Goal: Information Seeking & Learning: Learn about a topic

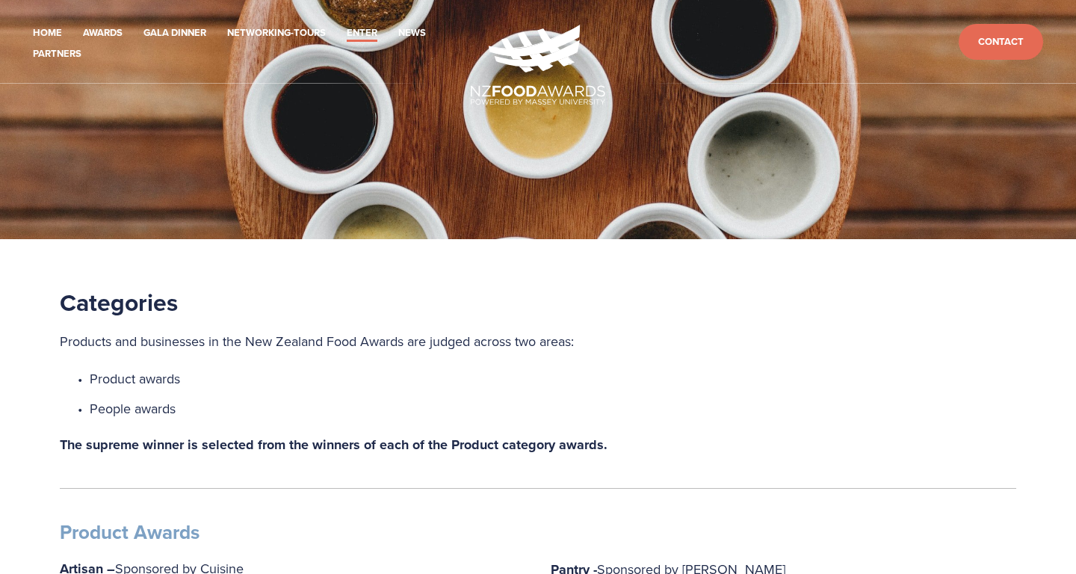
scroll to position [293, 0]
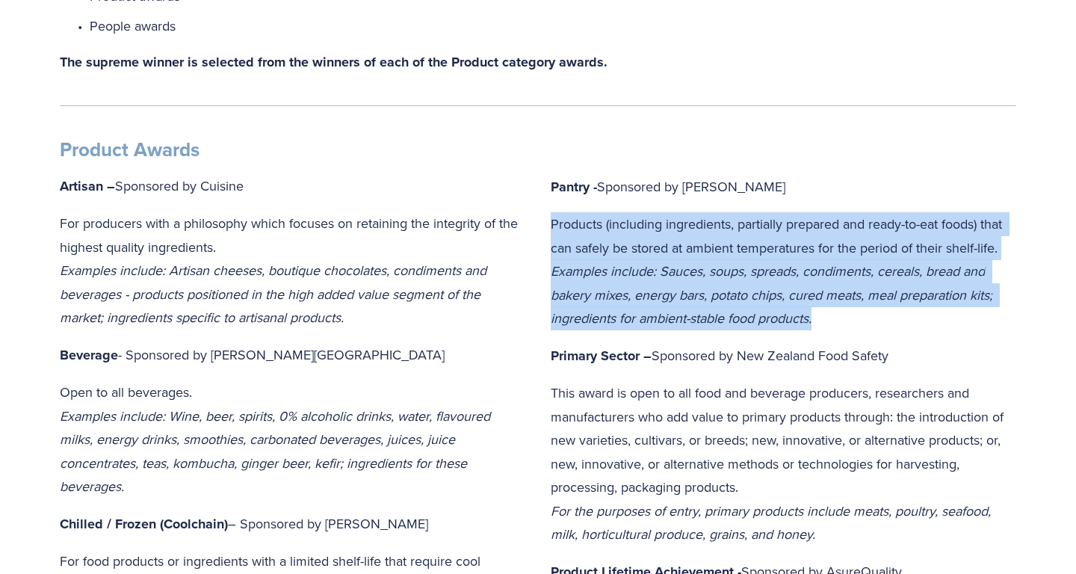
scroll to position [427, 0]
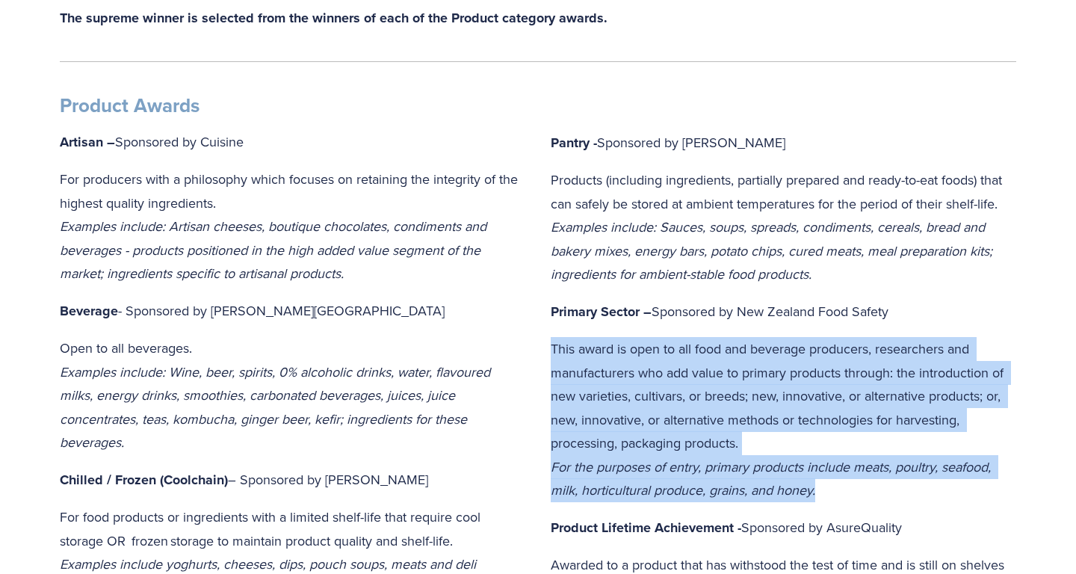
drag, startPoint x: 829, startPoint y: 488, endPoint x: 547, endPoint y: 346, distance: 315.5
copy p "This award is open to all food and beverage producers, researchers and manufact…"
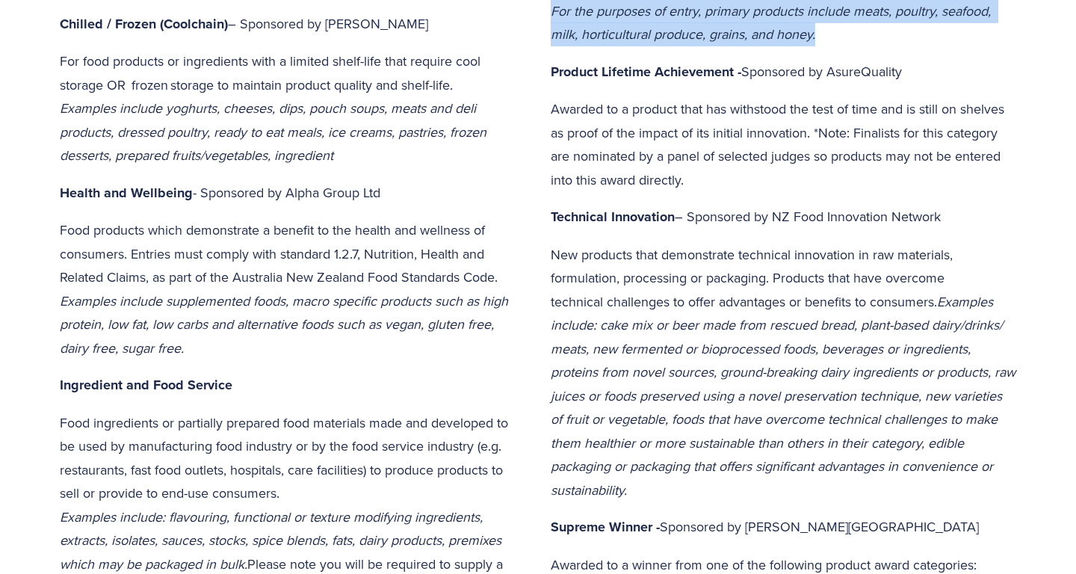
scroll to position [883, 1]
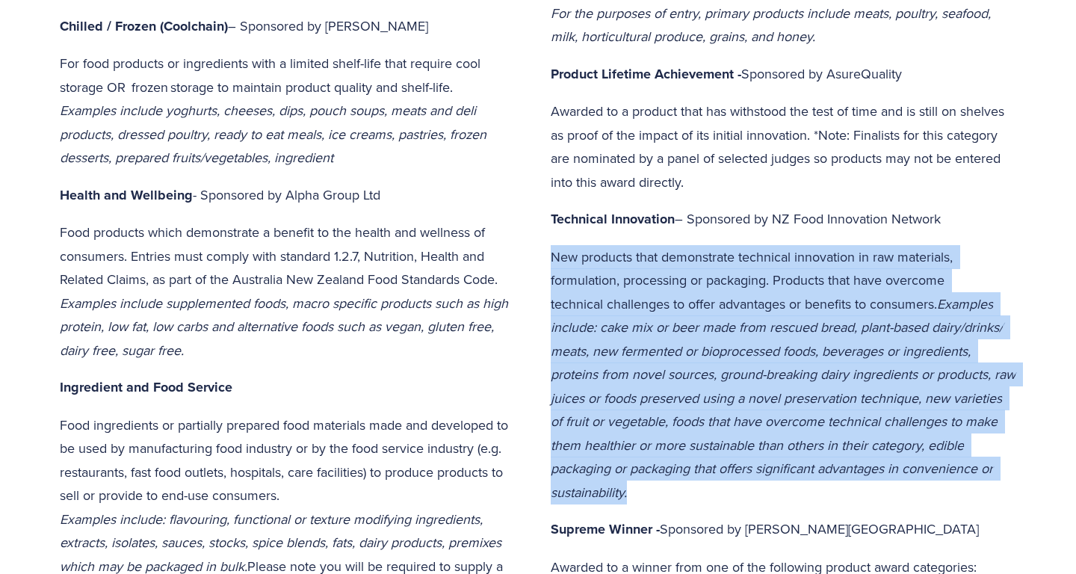
drag, startPoint x: 737, startPoint y: 481, endPoint x: 544, endPoint y: 248, distance: 302.5
click at [544, 248] on div "Pantry - Sponsored by Woolworths Products (including ingredients, partially pre…" at bounding box center [783, 132] width 491 height 1011
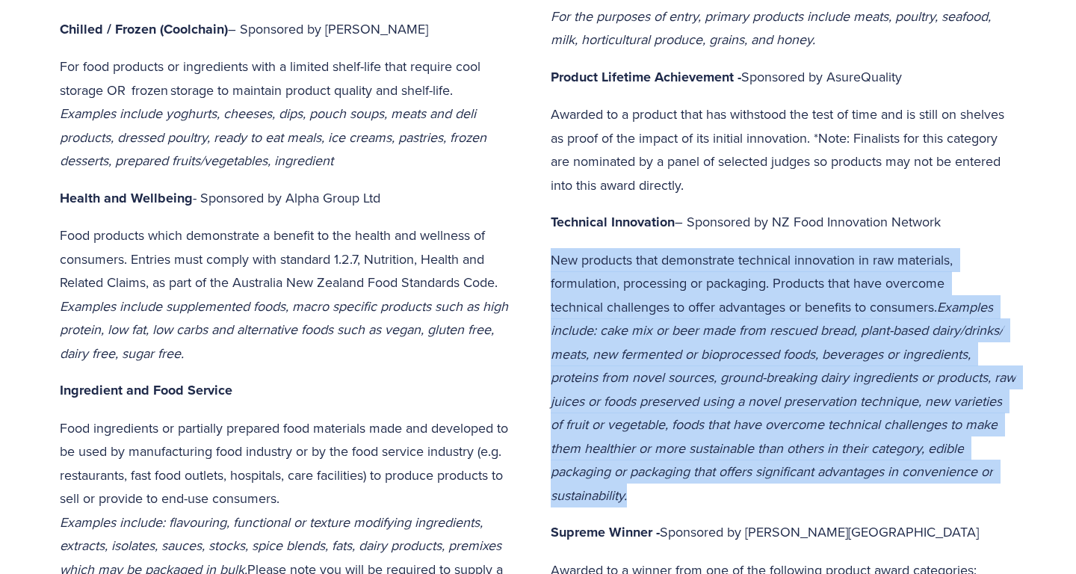
copy p "New products that demonstrate technical innovation in raw materials, formulatio…"
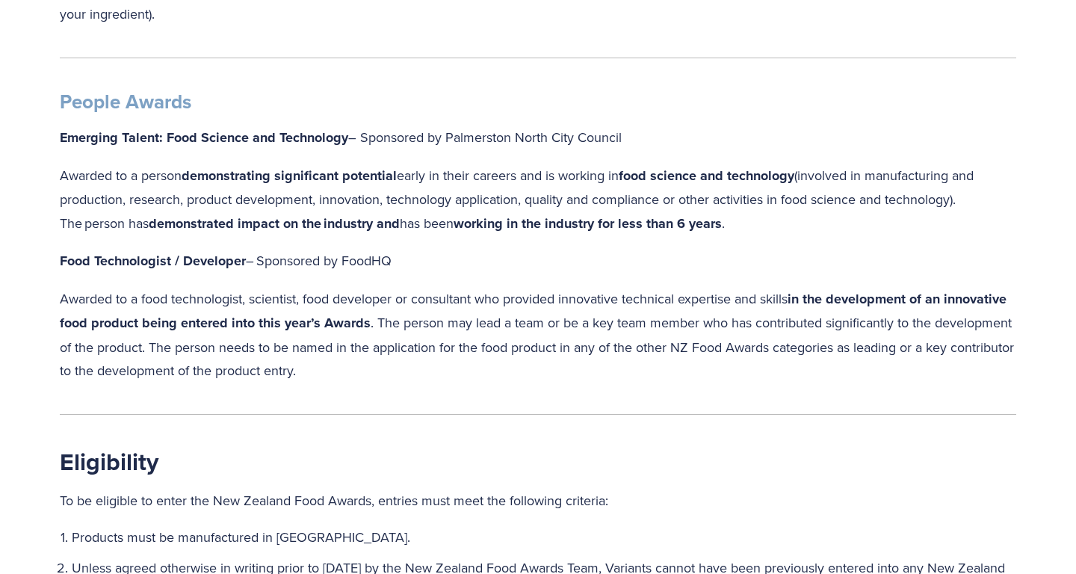
scroll to position [1503, 1]
drag, startPoint x: 750, startPoint y: 214, endPoint x: 110, endPoint y: 172, distance: 641.0
click at [57, 158] on div "People Awards Emerging Talent: Food Science and Technology – Sponsored by Palme…" at bounding box center [538, 236] width 982 height 318
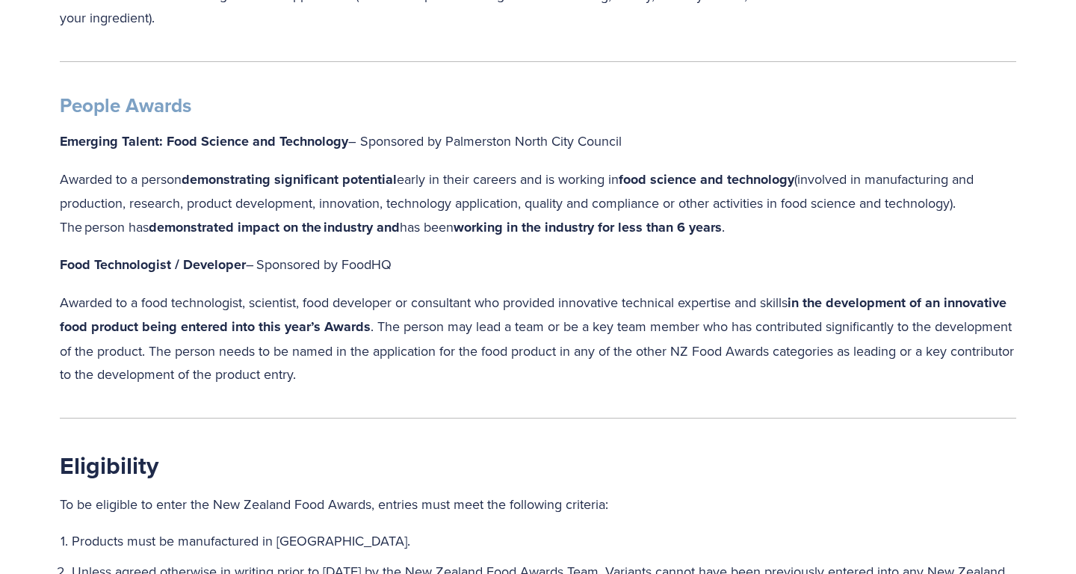
copy p "Awarded to a person demonstrating significant potential  early in their careers…"
drag, startPoint x: 413, startPoint y: 359, endPoint x: 53, endPoint y: 290, distance: 366.7
click at [53, 290] on div "People Awards Emerging Talent: Food Science and Technology – Sponsored by Palme…" at bounding box center [538, 240] width 982 height 318
copy p "Awarded to a food technologist, scientist, food developer or consultant who pro…"
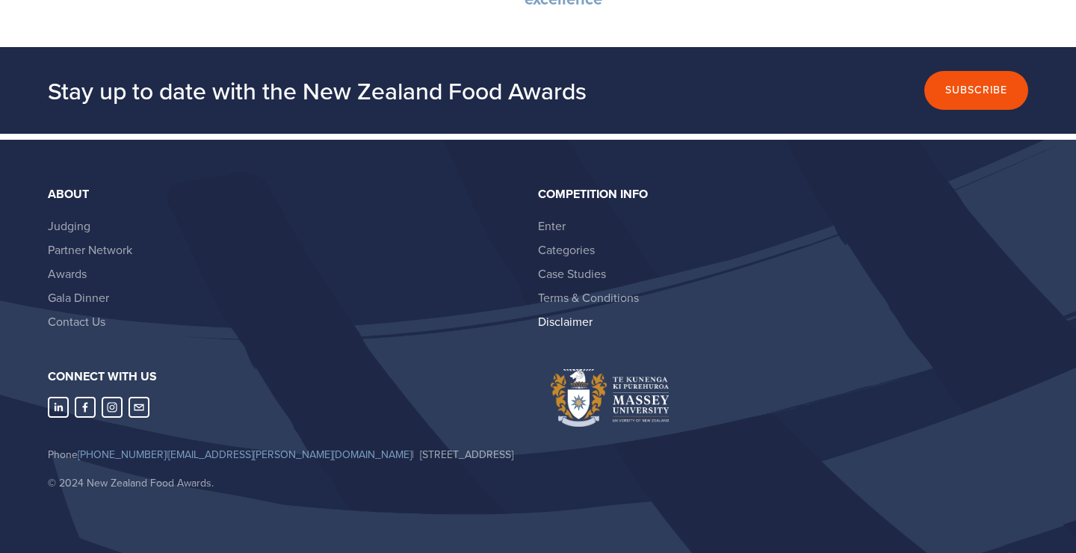
scroll to position [4342, 0]
click at [597, 289] on link "Terms & Conditions" at bounding box center [588, 297] width 101 height 16
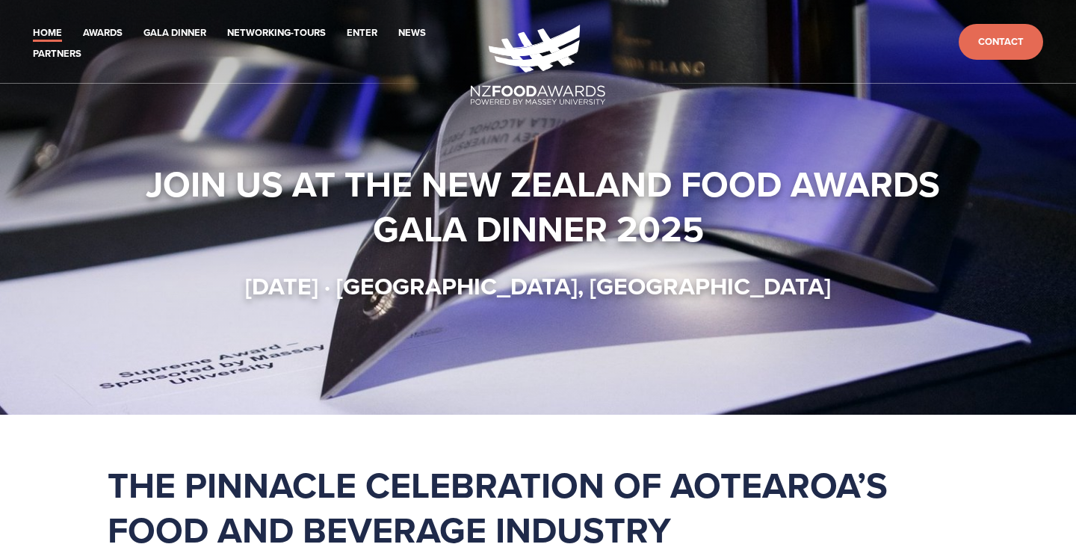
scroll to position [0, 0]
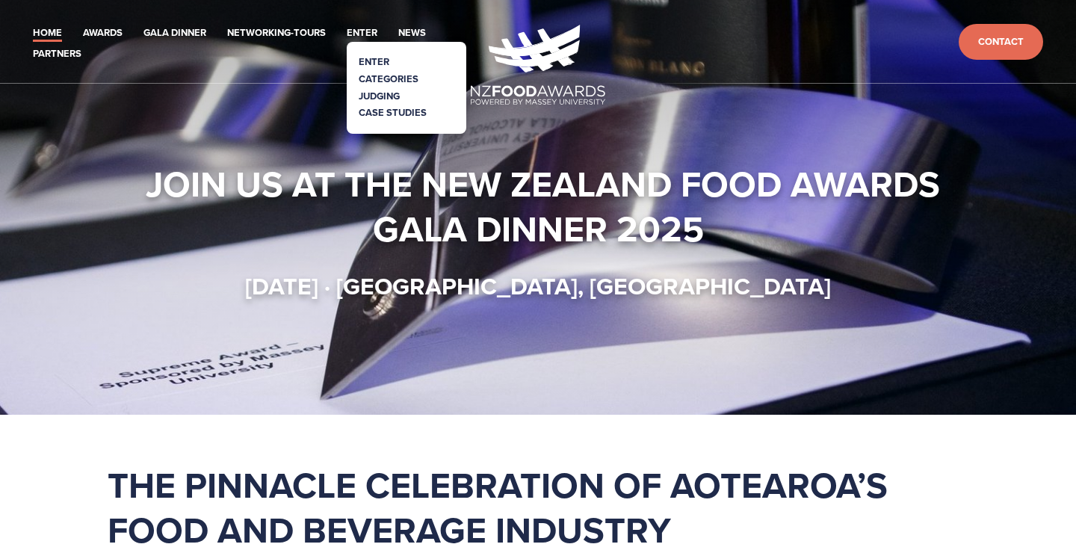
click at [388, 76] on link "Categories" at bounding box center [389, 79] width 60 height 14
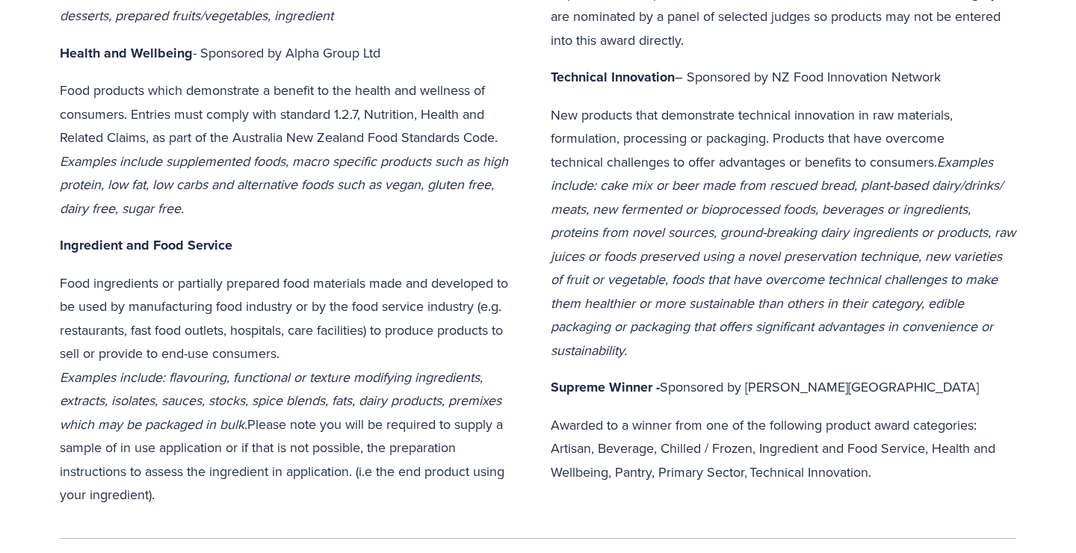
scroll to position [1030, 0]
